Goal: Navigation & Orientation: Find specific page/section

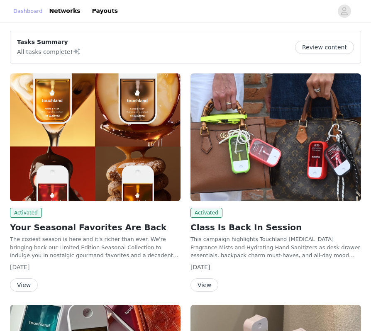
click at [43, 14] on link "Dashboard" at bounding box center [27, 11] width 29 height 8
click at [74, 14] on link "Networks" at bounding box center [64, 11] width 41 height 19
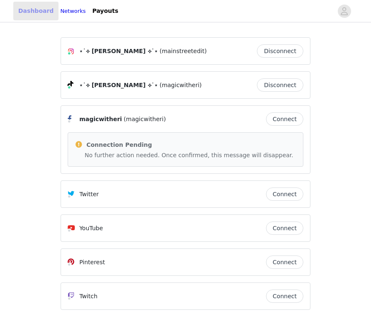
click at [42, 11] on link "Dashboard" at bounding box center [35, 11] width 45 height 19
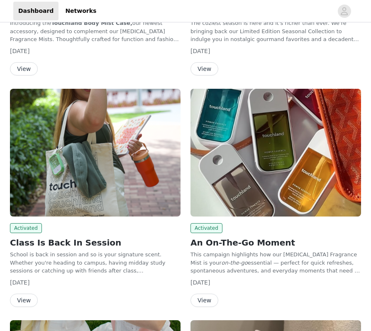
scroll to position [217, 0]
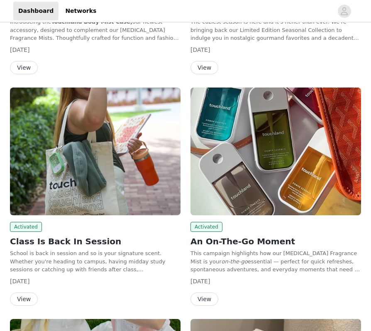
click at [287, 176] on img at bounding box center [275, 152] width 170 height 128
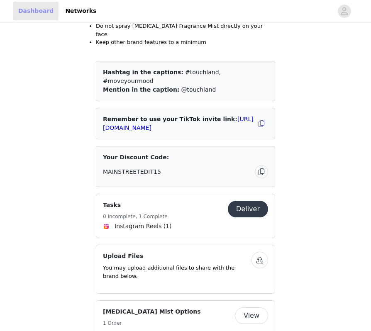
scroll to position [217, 0]
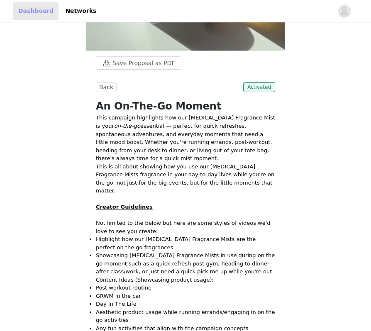
click at [40, 15] on link "Dashboard" at bounding box center [35, 11] width 45 height 19
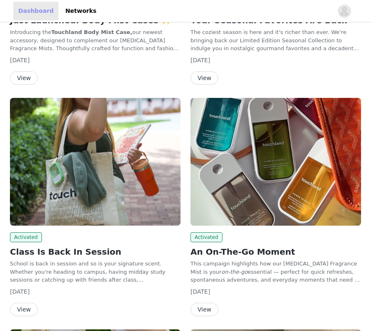
scroll to position [210, 0]
